Goal: Task Accomplishment & Management: Use online tool/utility

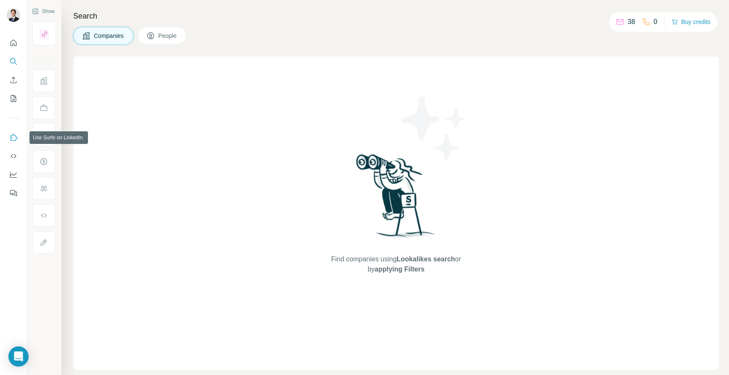
click at [15, 139] on icon "Use Surfe on LinkedIn" at bounding box center [13, 137] width 8 height 8
